Goal: Information Seeking & Learning: Find specific fact

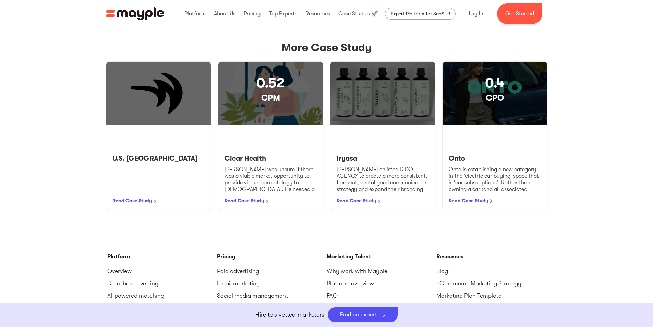
scroll to position [892, 0]
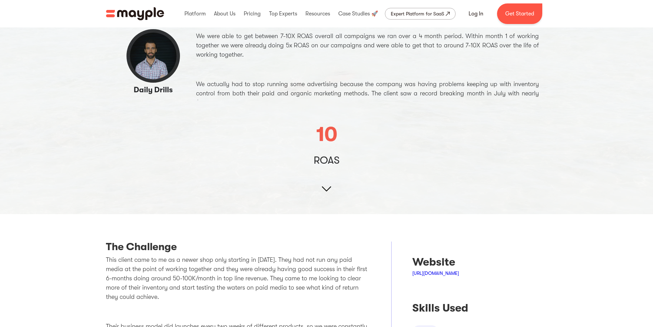
scroll to position [84, 0]
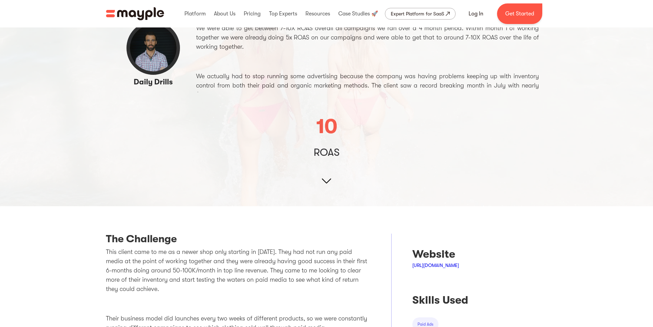
click at [319, 182] on img at bounding box center [326, 22] width 653 height 368
click at [326, 182] on img at bounding box center [326, 22] width 653 height 368
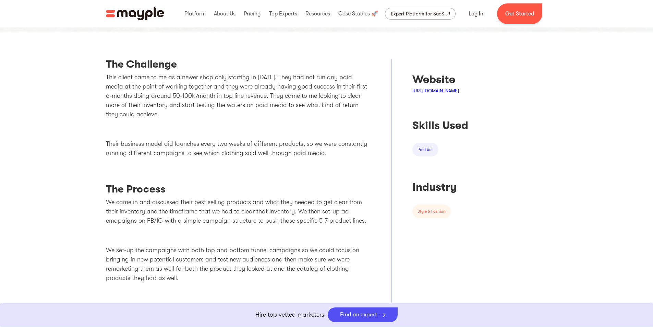
scroll to position [255, 0]
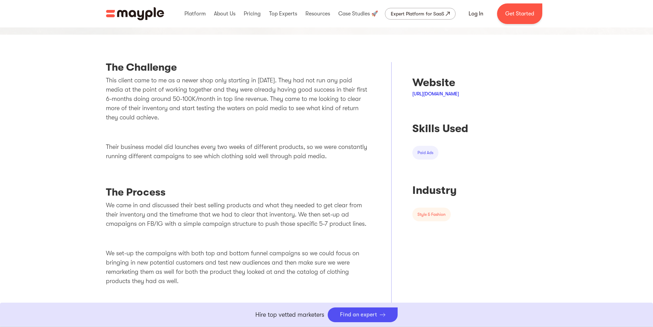
click at [199, 99] on p "This client came to me as a newer shop only starting in [DATE]. They had not ru…" at bounding box center [238, 99] width 265 height 46
copy p "100K"
